Goal: Navigation & Orientation: Go to known website

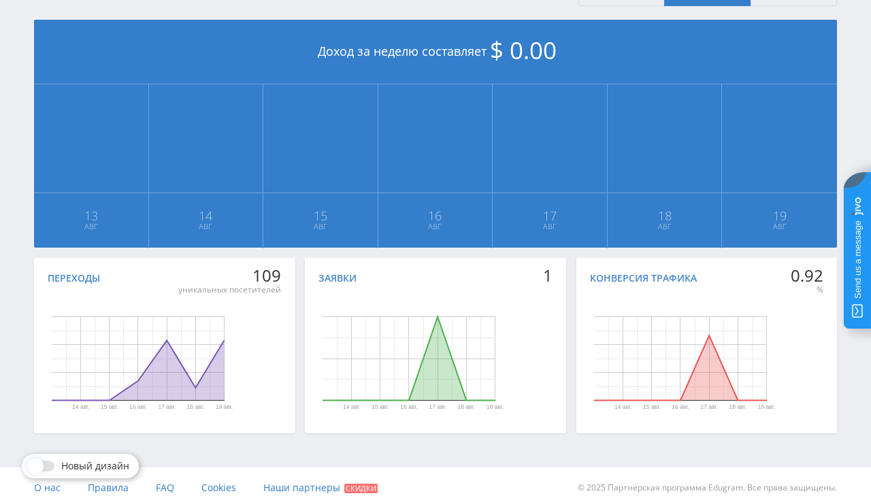
scroll to position [307, 0]
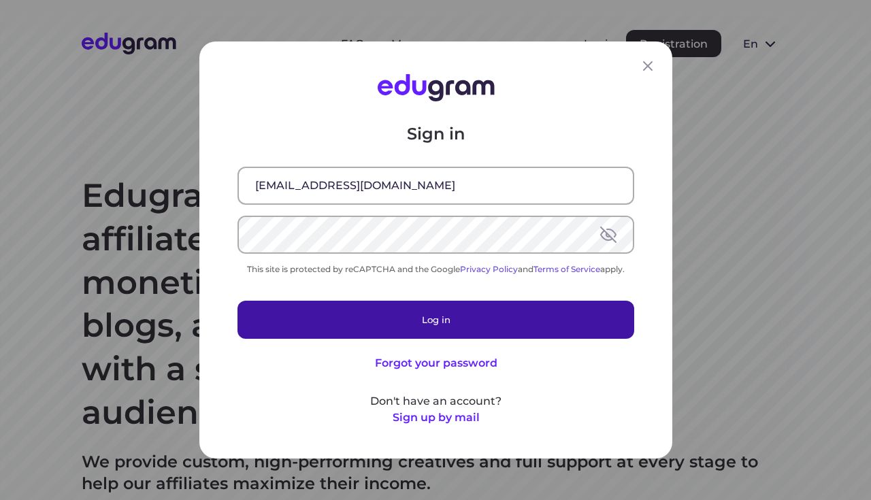
click at [403, 316] on button "Log in" at bounding box center [435, 320] width 397 height 38
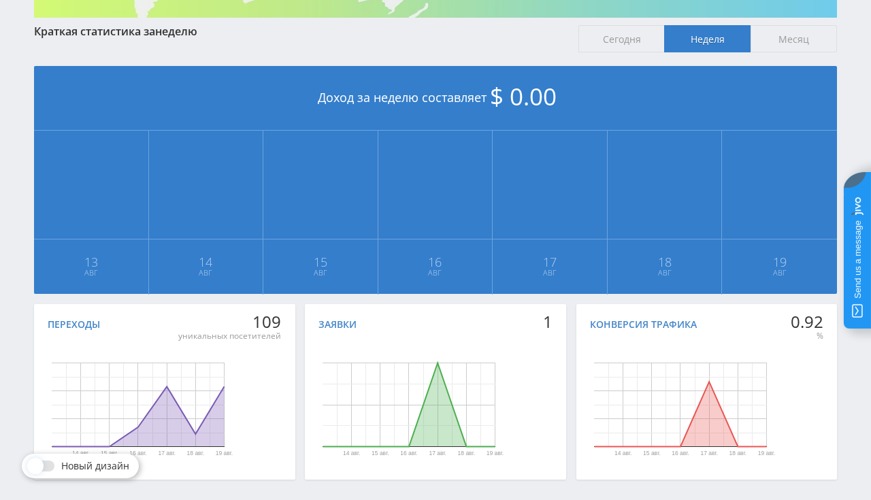
scroll to position [287, 0]
